Goal: Check status: Check status

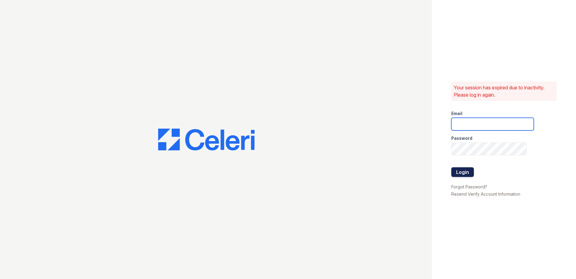
type input "arriveinnerharbor@trinity-pm.com"
click at [463, 170] on button "Login" at bounding box center [463, 172] width 23 height 10
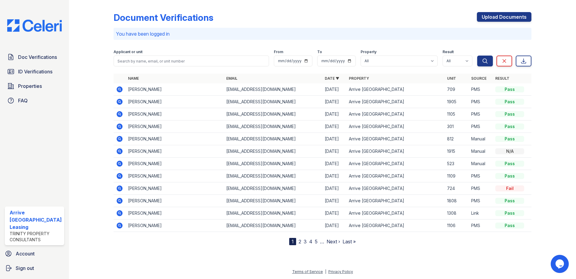
drag, startPoint x: 37, startPoint y: 70, endPoint x: 139, endPoint y: 65, distance: 102.0
click at [37, 70] on span "ID Verifications" at bounding box center [35, 71] width 34 height 7
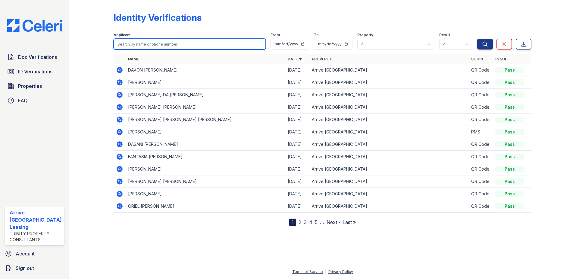
click at [137, 45] on input "search" at bounding box center [190, 44] width 153 height 11
type input "bilal"
click at [477, 39] on button "Search" at bounding box center [485, 44] width 16 height 11
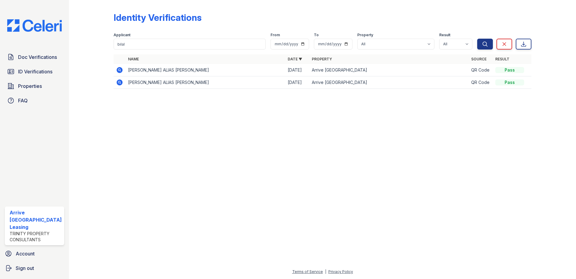
click at [118, 69] on icon at bounding box center [120, 70] width 6 height 6
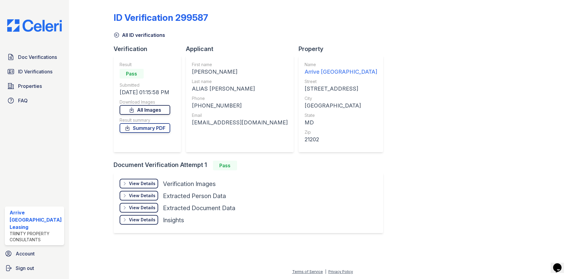
click at [134, 110] on icon at bounding box center [132, 110] width 6 height 6
click at [534, 191] on div at bounding box center [549, 121] width 35 height 239
click at [151, 128] on link "Summary PDF" at bounding box center [145, 128] width 51 height 10
click at [116, 34] on icon at bounding box center [117, 35] width 6 height 6
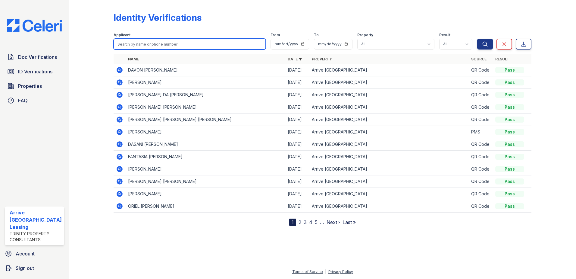
click at [144, 43] on input "search" at bounding box center [190, 44] width 153 height 11
click at [146, 43] on input "search" at bounding box center [190, 44] width 153 height 11
click at [137, 44] on input "search" at bounding box center [190, 44] width 153 height 11
type input "drake"
drag, startPoint x: 484, startPoint y: 46, endPoint x: 420, endPoint y: 46, distance: 64.5
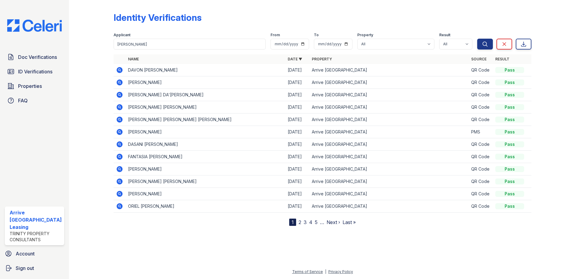
click at [484, 46] on icon "submit" at bounding box center [485, 44] width 6 height 6
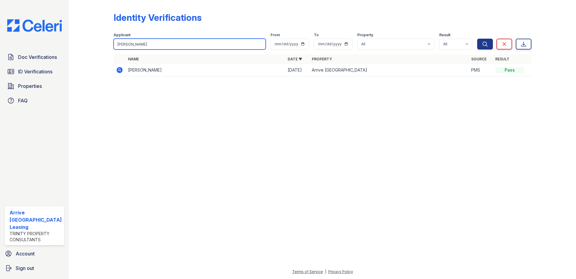
drag, startPoint x: 133, startPoint y: 46, endPoint x: 83, endPoint y: 43, distance: 50.1
click at [83, 43] on div "Identity Verifications Filter Applicant drake From To Property All Arrive Inner…" at bounding box center [323, 46] width 488 height 92
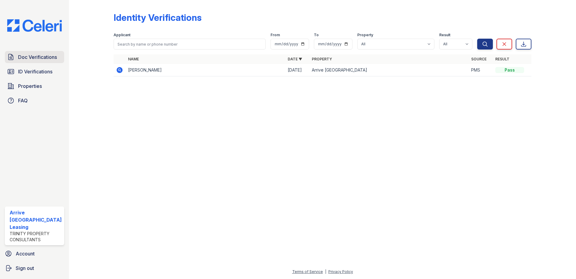
click at [48, 61] on link "Doc Verifications" at bounding box center [34, 57] width 59 height 12
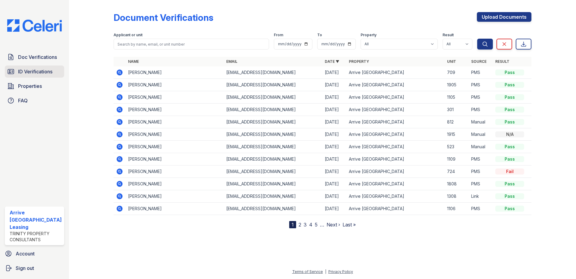
click at [27, 68] on span "ID Verifications" at bounding box center [35, 71] width 34 height 7
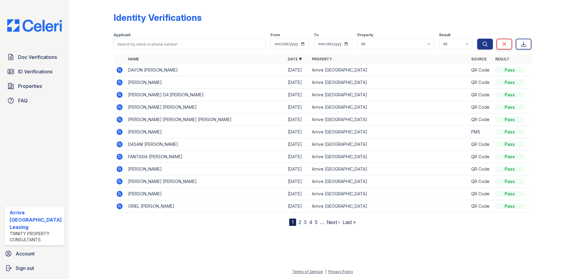
drag, startPoint x: 25, startPoint y: 84, endPoint x: 69, endPoint y: 108, distance: 50.0
click at [25, 84] on span "Properties" at bounding box center [30, 85] width 24 height 7
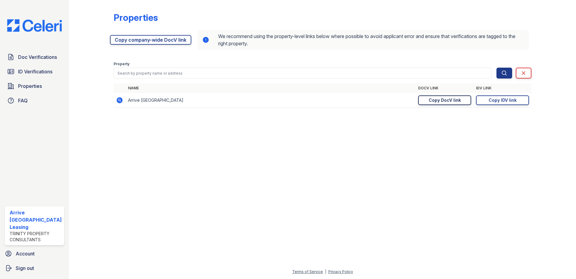
click at [450, 102] on div "Copy DocV link" at bounding box center [445, 100] width 32 height 6
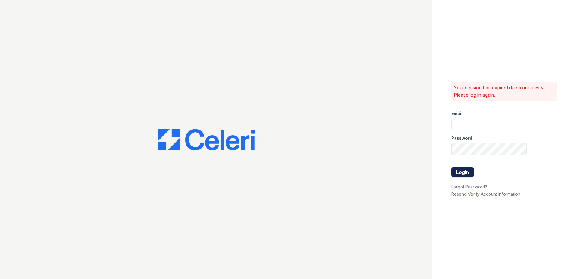
type input "arriveinnerharbor@trinity-pm.com"
click at [468, 174] on button "Login" at bounding box center [463, 172] width 23 height 10
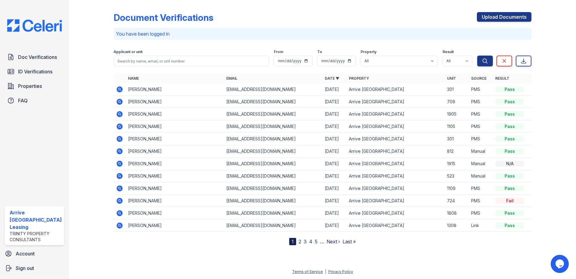
click at [119, 92] on icon at bounding box center [119, 89] width 7 height 7
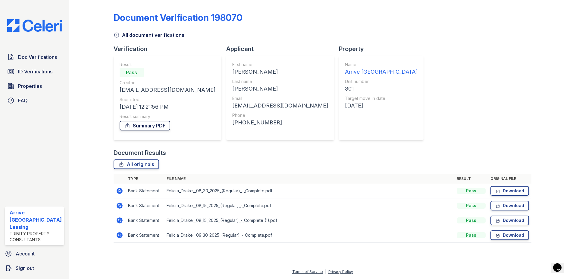
click at [134, 121] on link "Summary PDF" at bounding box center [145, 126] width 51 height 10
click at [346, 114] on div "Property Name Arrive [GEOGRAPHIC_DATA] Unit number 301 Target move in date [DAT…" at bounding box center [384, 97] width 90 height 104
click at [517, 190] on link "Download" at bounding box center [510, 191] width 39 height 10
click at [398, 122] on div "Document Verification 198070 All document verifications Verification Result Pas…" at bounding box center [323, 125] width 418 height 246
click at [119, 36] on icon at bounding box center [117, 35] width 6 height 6
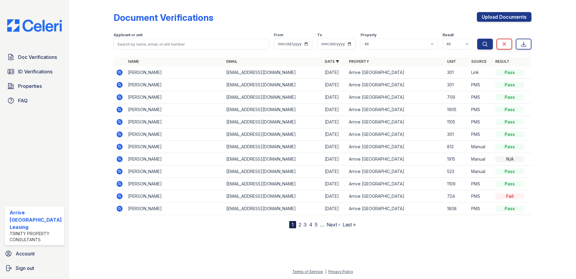
click at [118, 71] on icon at bounding box center [120, 72] width 6 height 6
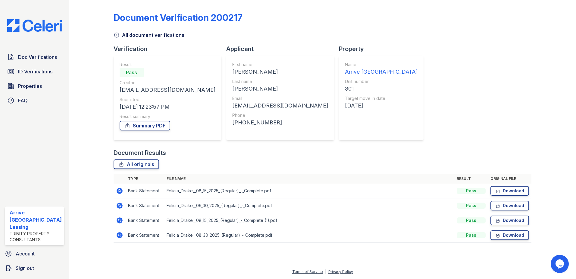
click at [114, 36] on icon at bounding box center [117, 35] width 6 height 6
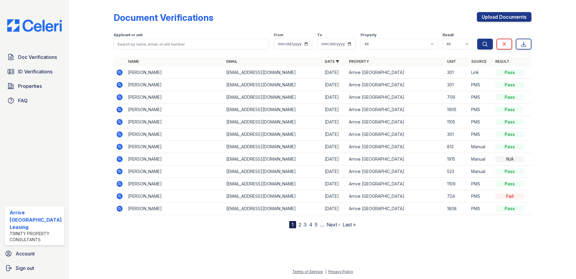
click at [121, 84] on icon at bounding box center [120, 85] width 6 height 6
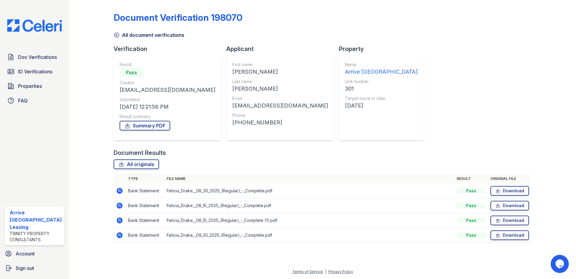
click at [116, 35] on icon at bounding box center [116, 35] width 5 height 5
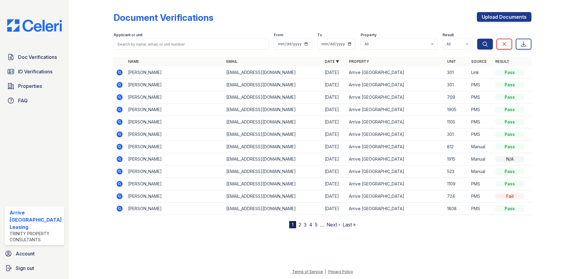
click at [119, 71] on icon at bounding box center [120, 72] width 6 height 6
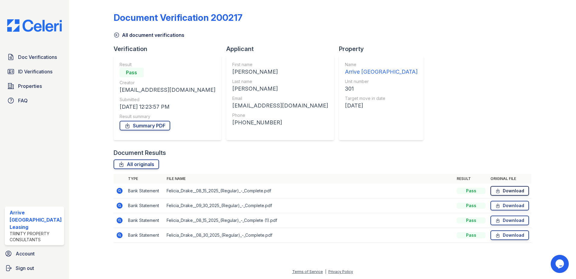
click at [502, 193] on link "Download" at bounding box center [510, 191] width 39 height 10
click at [512, 203] on link "Download" at bounding box center [510, 205] width 39 height 10
click at [503, 219] on link "Download" at bounding box center [510, 220] width 39 height 10
click at [509, 236] on link "Download" at bounding box center [510, 235] width 39 height 10
click at [117, 34] on icon at bounding box center [117, 35] width 6 height 6
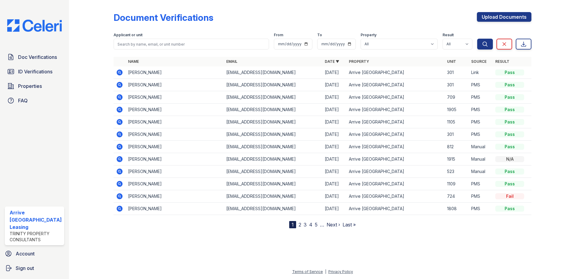
click at [119, 85] on icon at bounding box center [119, 84] width 2 height 2
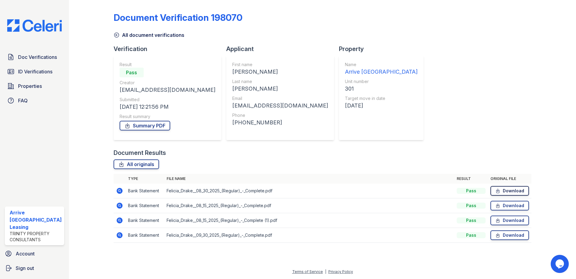
click at [520, 187] on link "Download" at bounding box center [510, 191] width 39 height 10
click at [506, 205] on link "Download" at bounding box center [510, 205] width 39 height 10
click at [509, 221] on link "Download" at bounding box center [510, 220] width 39 height 10
drag, startPoint x: 502, startPoint y: 237, endPoint x: 495, endPoint y: 238, distance: 7.3
click at [502, 237] on link "Download" at bounding box center [510, 235] width 39 height 10
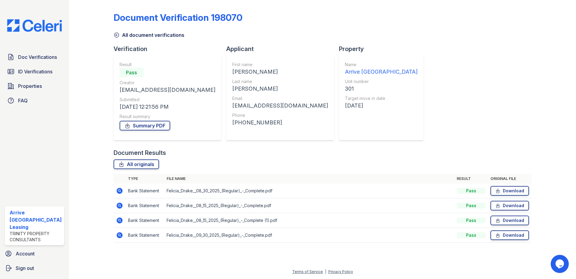
click at [115, 36] on icon at bounding box center [117, 35] width 6 height 6
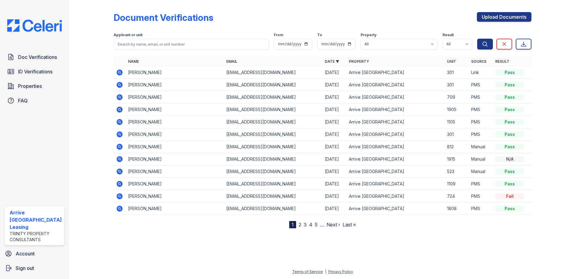
click at [120, 69] on icon at bounding box center [119, 72] width 7 height 7
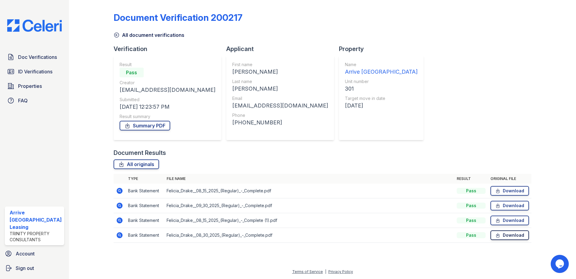
click at [508, 233] on link "Download" at bounding box center [510, 235] width 39 height 10
click at [506, 222] on link "Download" at bounding box center [510, 220] width 39 height 10
click at [504, 208] on link "Download" at bounding box center [510, 205] width 39 height 10
drag, startPoint x: 502, startPoint y: 193, endPoint x: 502, endPoint y: 198, distance: 5.7
click at [501, 193] on icon at bounding box center [498, 190] width 5 height 6
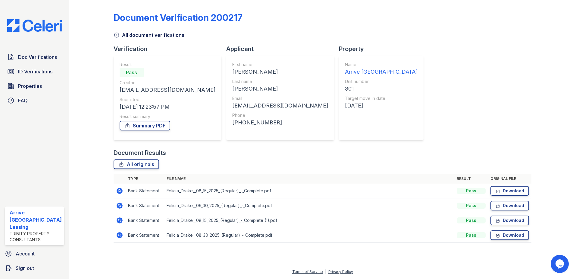
drag, startPoint x: 521, startPoint y: 190, endPoint x: 499, endPoint y: 184, distance: 22.7
click at [520, 190] on link "Download" at bounding box center [510, 191] width 39 height 10
click at [523, 208] on link "Download" at bounding box center [510, 205] width 39 height 10
click at [523, 220] on link "Download" at bounding box center [510, 220] width 39 height 10
drag, startPoint x: 505, startPoint y: 234, endPoint x: 496, endPoint y: 228, distance: 10.3
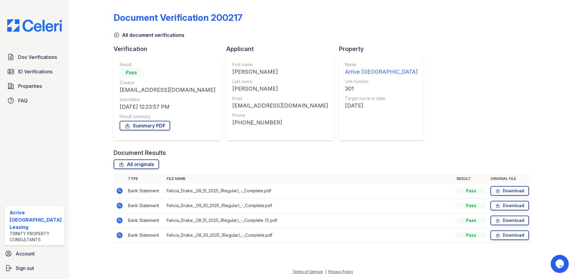
click at [504, 233] on link "Download" at bounding box center [510, 235] width 39 height 10
click at [512, 232] on link "Download" at bounding box center [510, 235] width 39 height 10
drag, startPoint x: 115, startPoint y: 33, endPoint x: 128, endPoint y: 121, distance: 88.9
click at [115, 34] on icon at bounding box center [117, 35] width 6 height 6
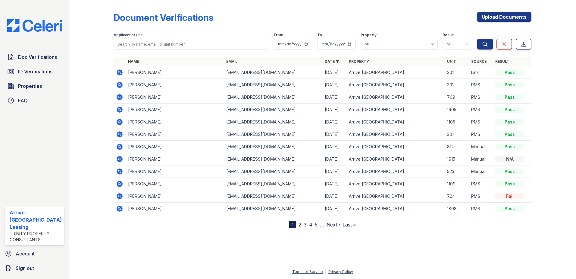
click at [120, 146] on icon at bounding box center [120, 146] width 6 height 6
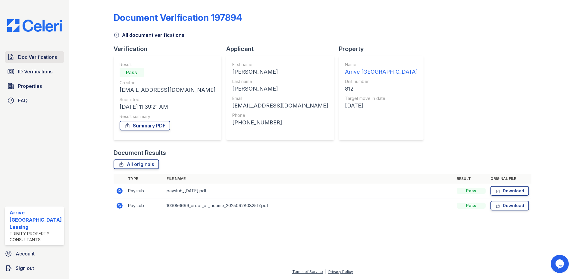
click at [40, 57] on span "Doc Verifications" at bounding box center [37, 56] width 39 height 7
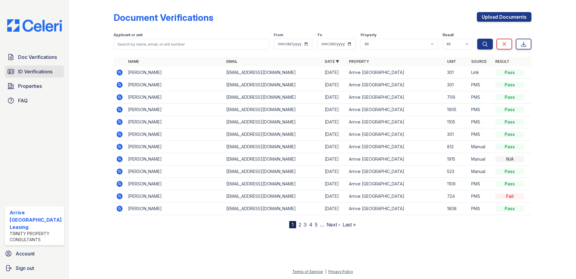
click at [38, 72] on span "ID Verifications" at bounding box center [35, 71] width 34 height 7
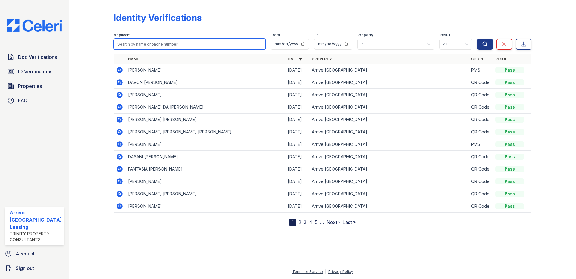
click at [160, 43] on input "search" at bounding box center [190, 44] width 153 height 11
type input "bilal"
click at [477, 39] on button "Search" at bounding box center [485, 44] width 16 height 11
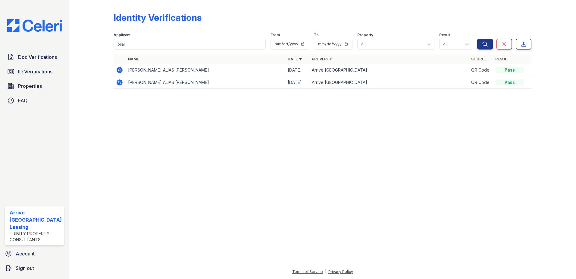
click at [118, 70] on icon at bounding box center [119, 69] width 7 height 7
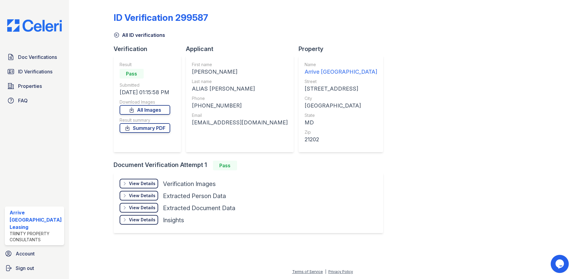
drag, startPoint x: 142, startPoint y: 129, endPoint x: 188, endPoint y: 129, distance: 46.1
click at [142, 129] on link "Summary PDF" at bounding box center [145, 128] width 51 height 10
